Goal: Navigation & Orientation: Go to known website

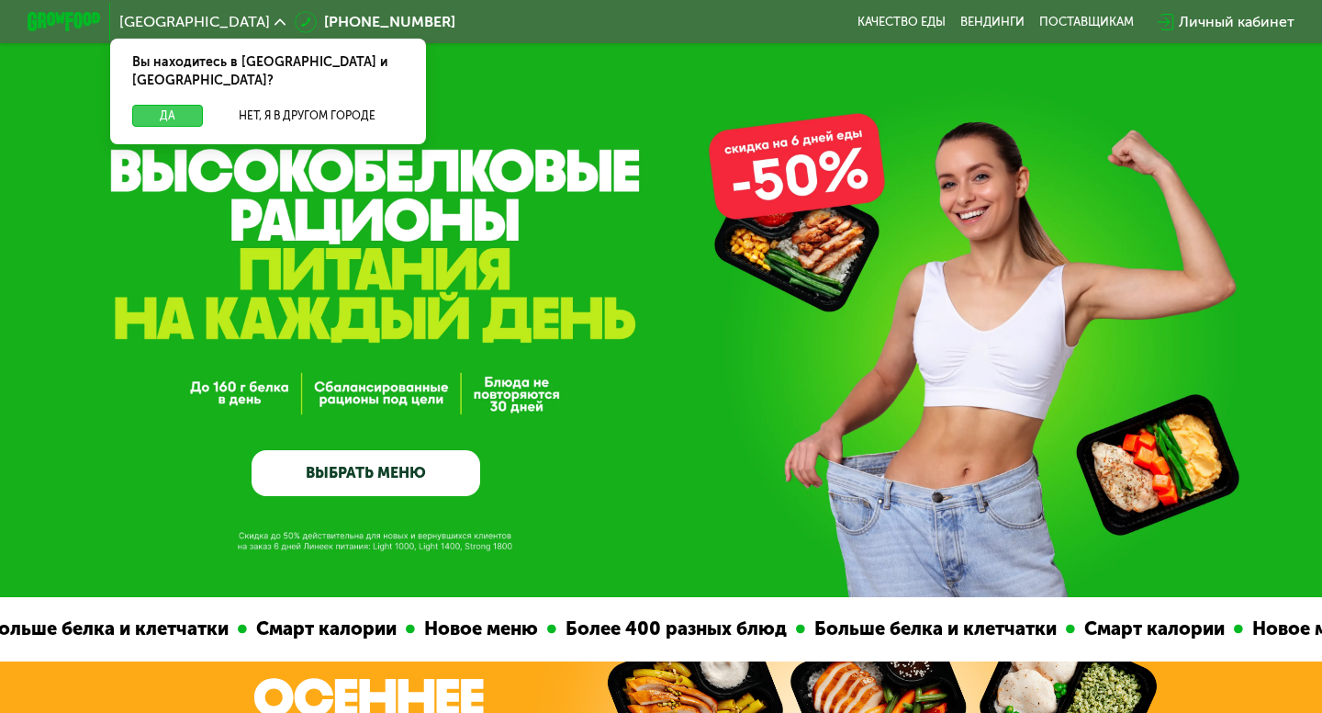
click at [162, 105] on button "Да" at bounding box center [167, 116] width 71 height 22
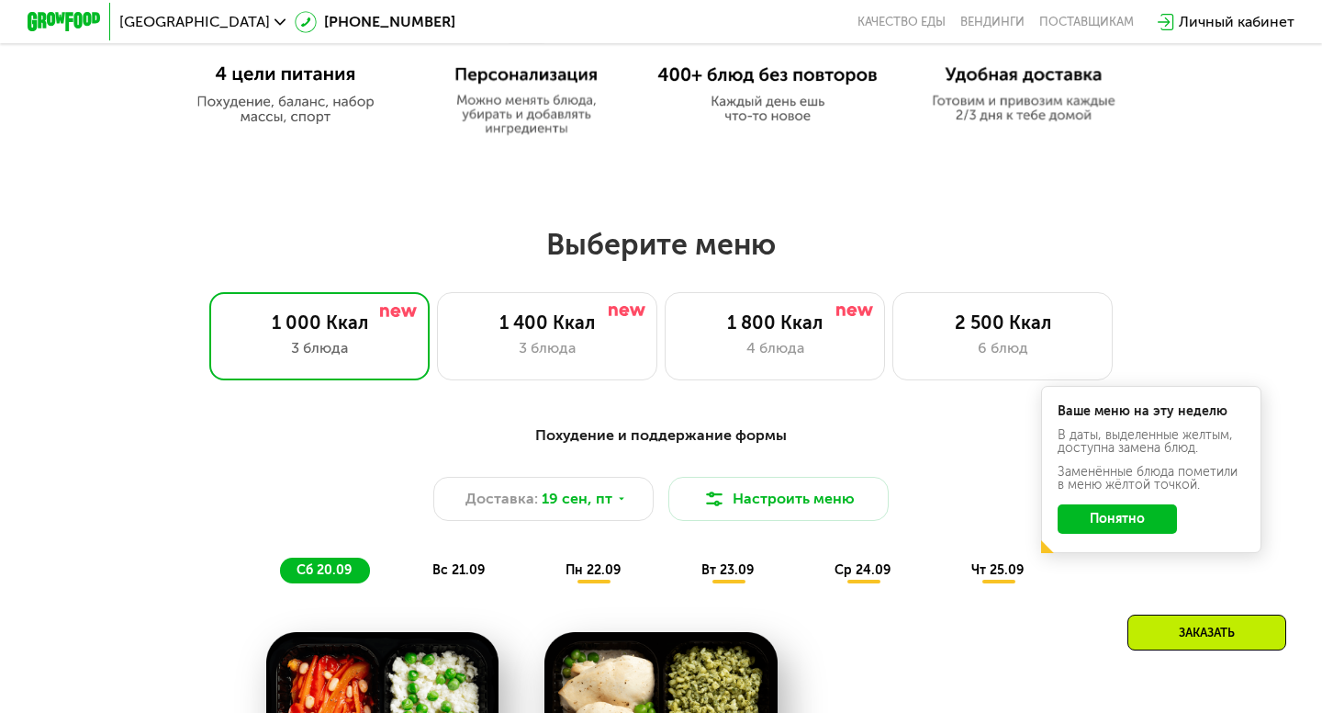
scroll to position [973, 0]
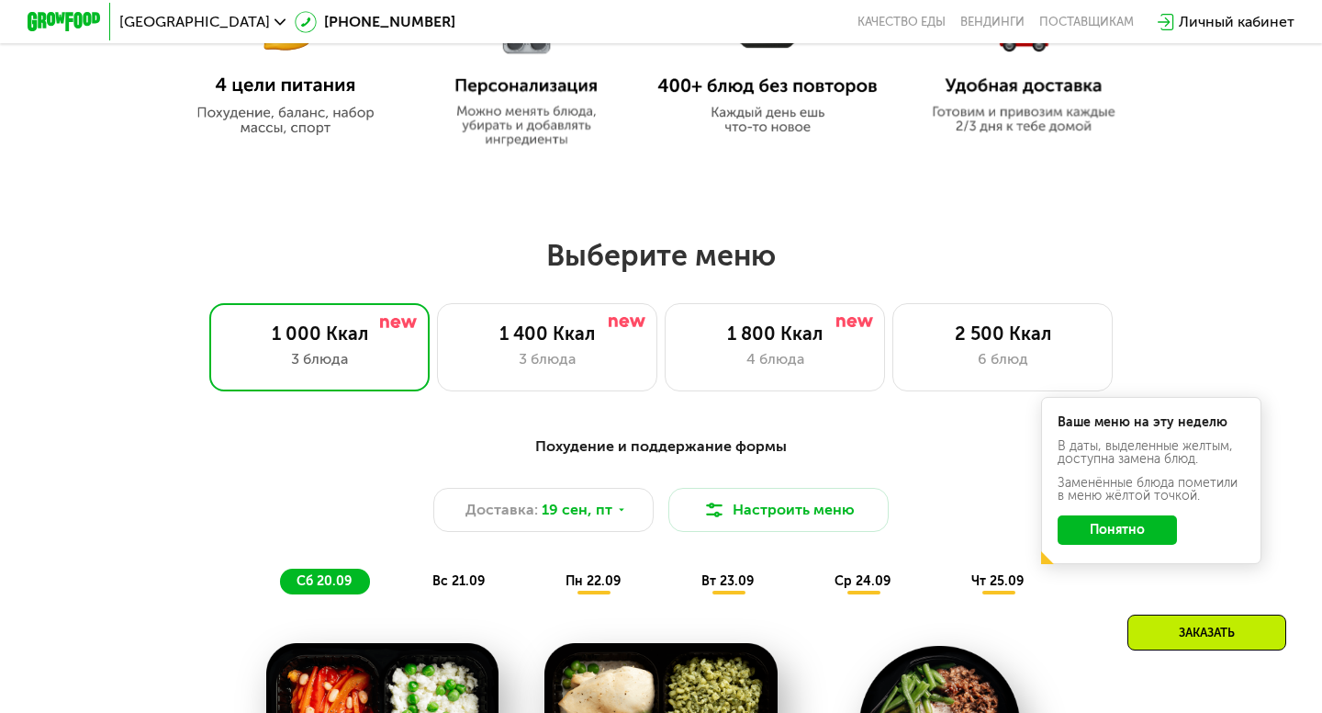
click at [1078, 529] on button "Понятно" at bounding box center [1117, 529] width 119 height 29
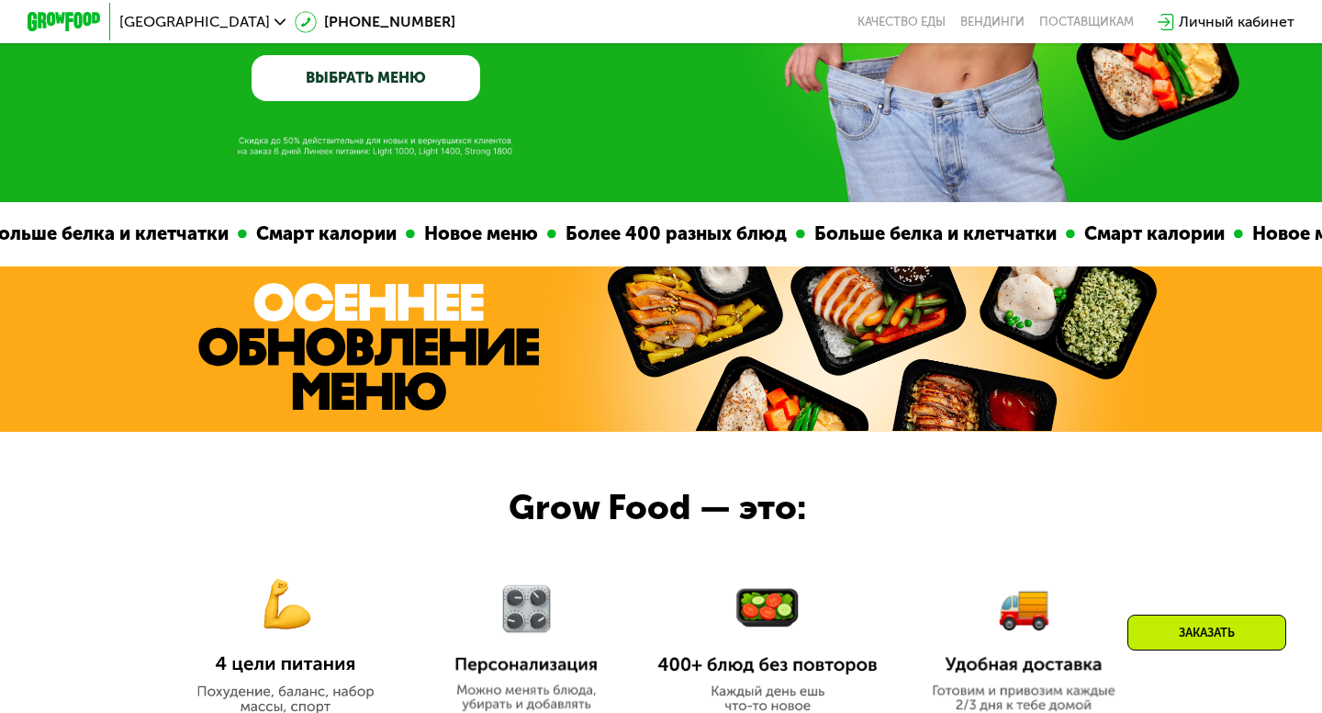
scroll to position [0, 0]
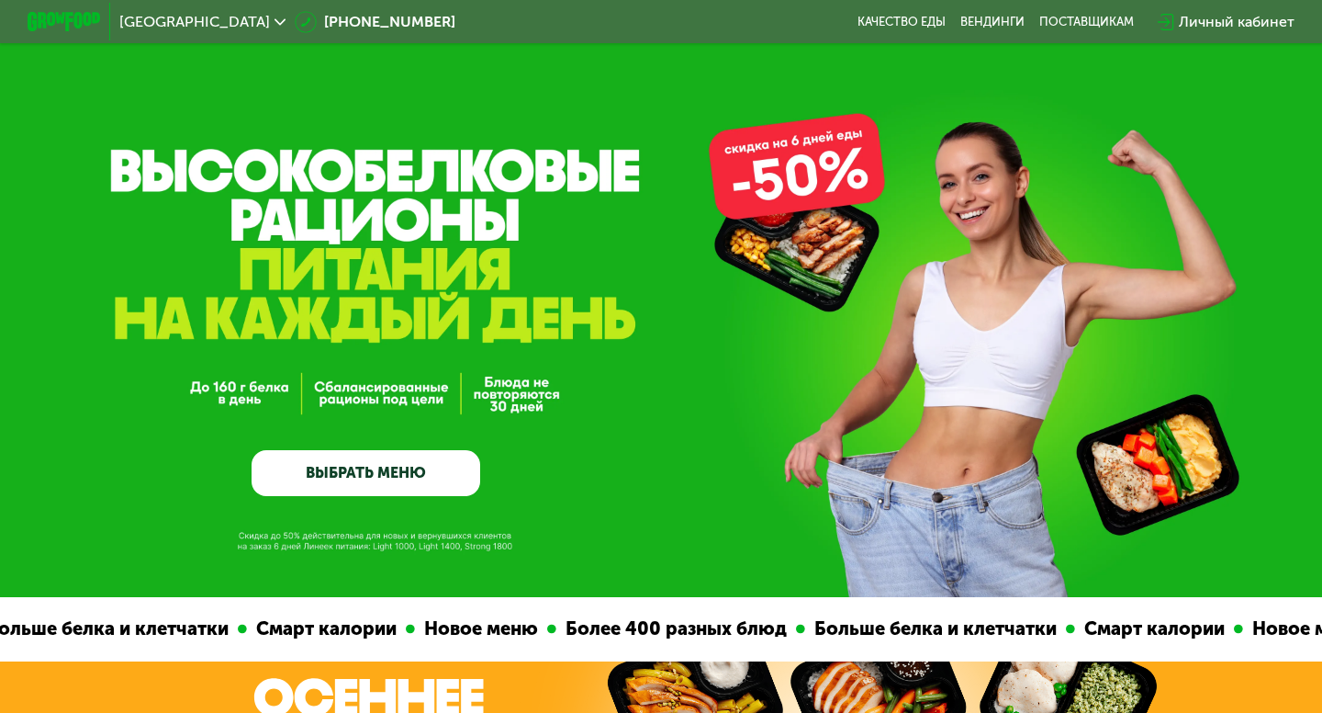
click at [55, 25] on img at bounding box center [64, 21] width 73 height 19
click at [87, 22] on img at bounding box center [64, 21] width 73 height 19
click at [76, 15] on img at bounding box center [64, 21] width 73 height 19
click at [287, 192] on div "GrowFood — доставка правильного питания ВЫБРАТЬ МЕНЮ" at bounding box center [661, 298] width 1322 height 597
